Goal: Use online tool/utility: Use online tool/utility

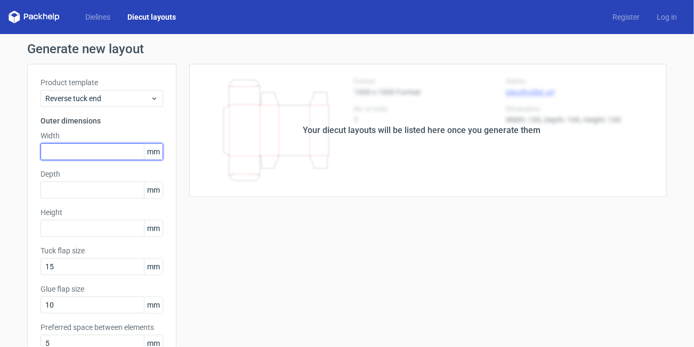
click at [92, 144] on input "text" at bounding box center [101, 151] width 123 height 17
type input "33"
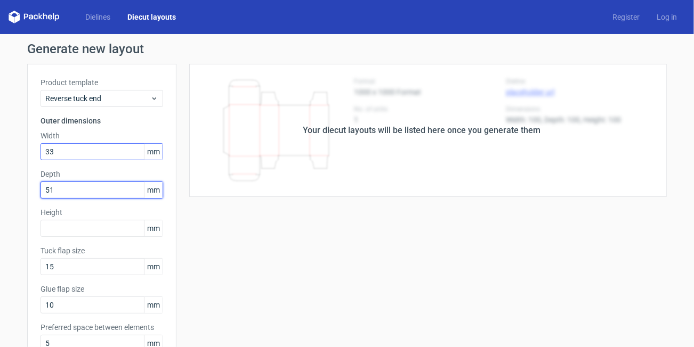
type input "51"
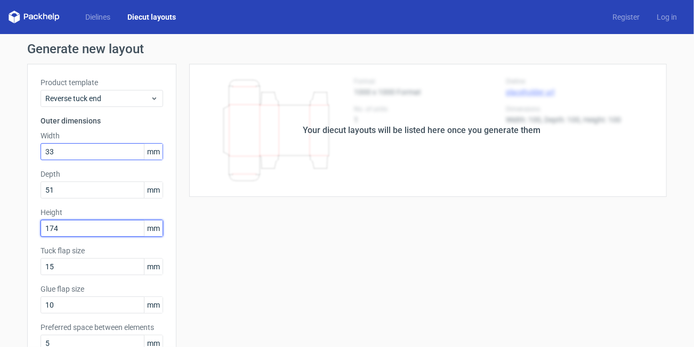
type input "174"
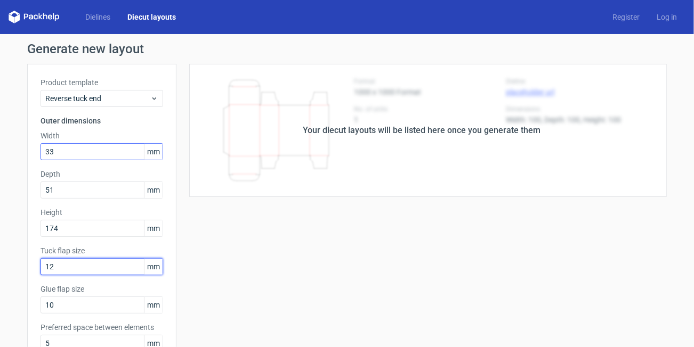
type input "12"
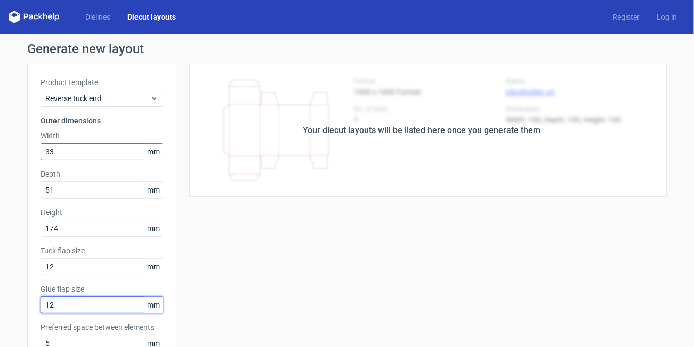
type input "12"
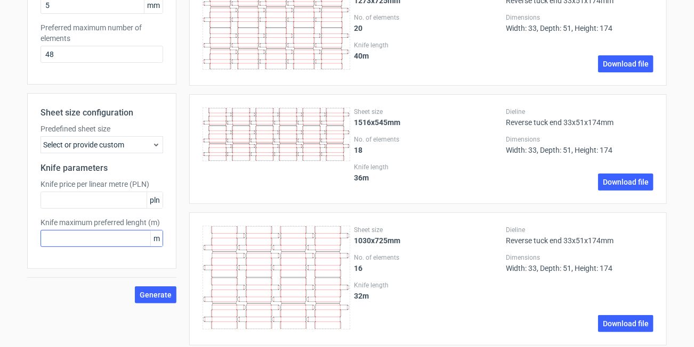
scroll to position [400, 0]
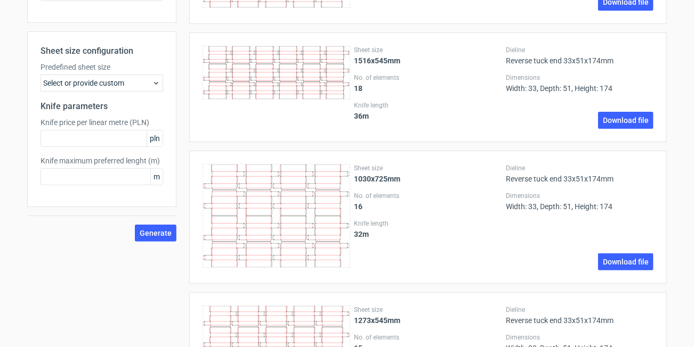
click at [152, 82] on icon at bounding box center [156, 83] width 9 height 9
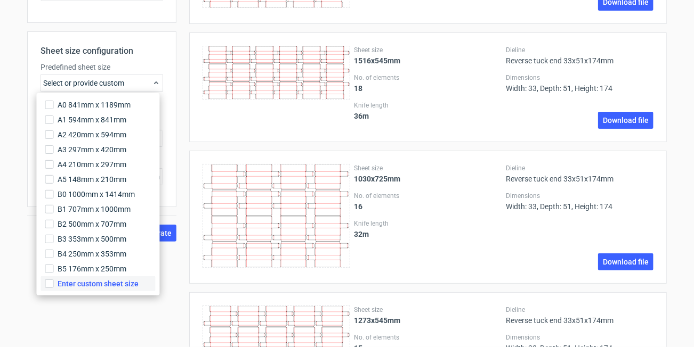
click at [86, 281] on span "Enter custom sheet size" at bounding box center [98, 284] width 81 height 11
click at [53, 281] on input "Enter custom sheet size" at bounding box center [49, 284] width 9 height 9
drag, startPoint x: 157, startPoint y: 306, endPoint x: 173, endPoint y: 338, distance: 35.3
click at [158, 306] on span "Generate" at bounding box center [156, 309] width 32 height 7
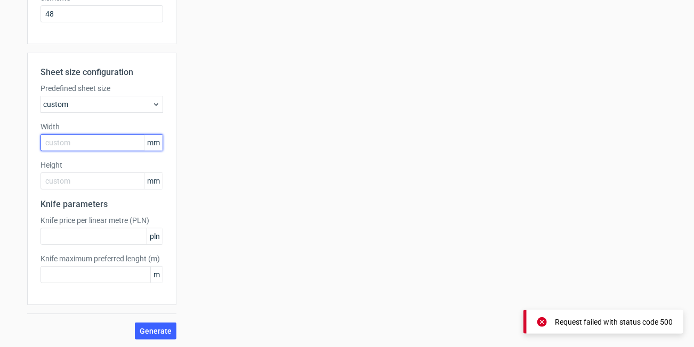
click at [64, 140] on input "text" at bounding box center [101, 142] width 123 height 17
type input "650"
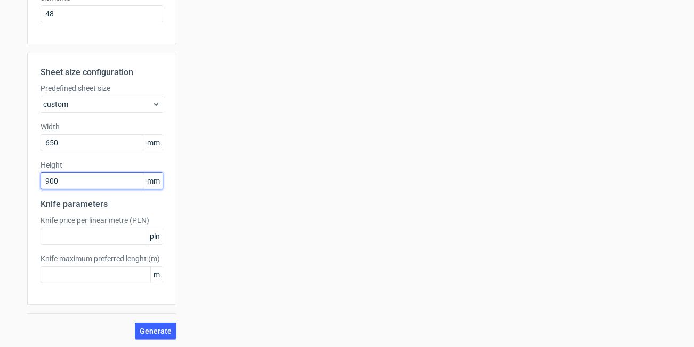
type input "900"
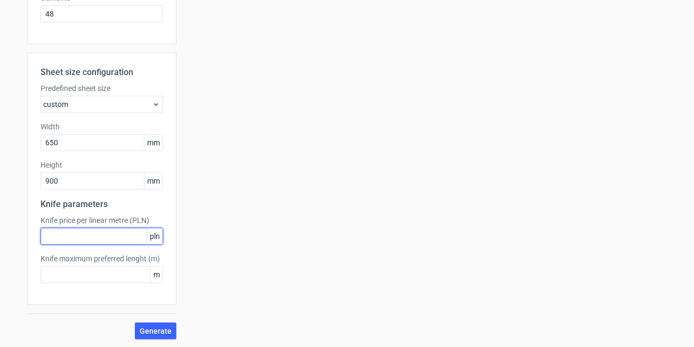
click at [135, 323] on button "Generate" at bounding box center [156, 331] width 42 height 17
